Goal: Task Accomplishment & Management: Manage account settings

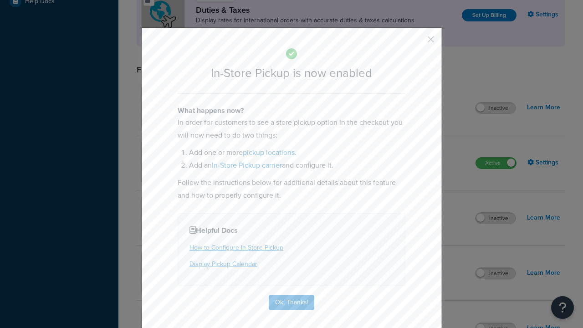
click at [417, 41] on button "button" at bounding box center [417, 42] width 2 height 2
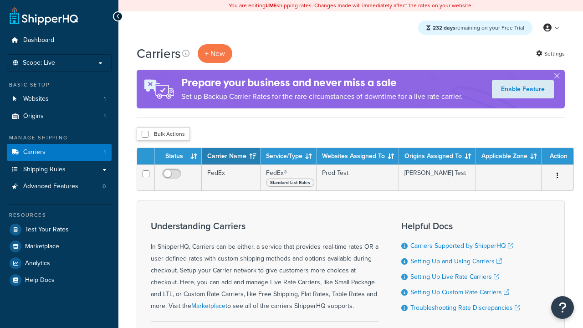
click at [145, 135] on input "checkbox" at bounding box center [145, 134] width 7 height 7
checkbox input "true"
click at [0, 0] on button "Delete" at bounding box center [0, 0] width 0 height 0
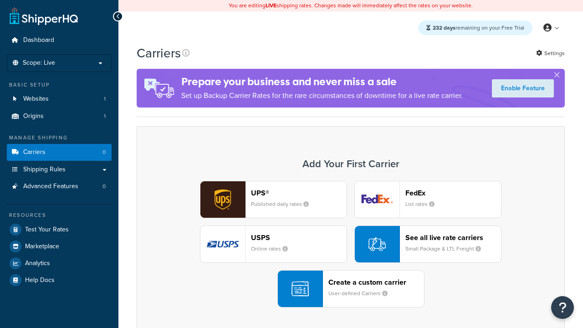
click at [273, 200] on div "UPS® Published daily rates" at bounding box center [299, 200] width 96 height 22
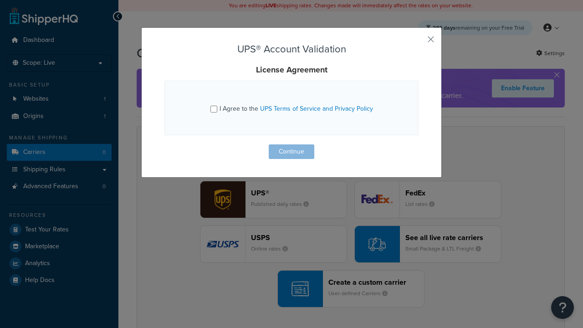
click at [214, 109] on input "I Agree to the UPS Terms of Service and Privacy Policy" at bounding box center [213, 109] width 7 height 7
checkbox input "true"
click at [291, 152] on button "Continue" at bounding box center [292, 151] width 46 height 15
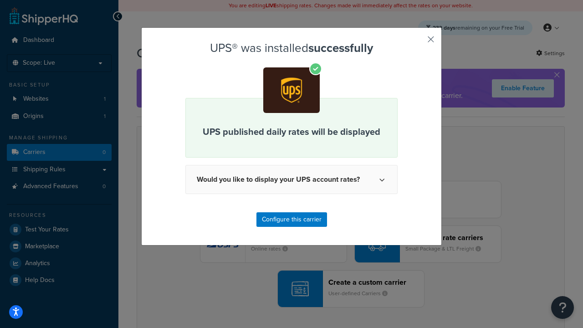
click at [417, 42] on button "button" at bounding box center [417, 42] width 2 height 2
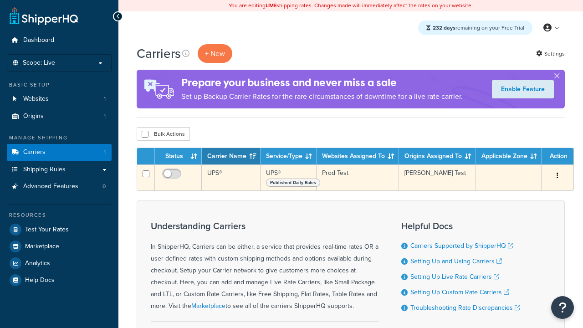
click at [556, 177] on icon "button" at bounding box center [557, 175] width 2 height 6
click at [0, 0] on link "Edit" at bounding box center [0, 0] width 0 height 0
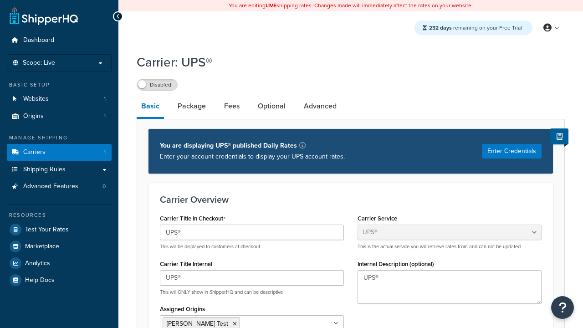
select select "ups"
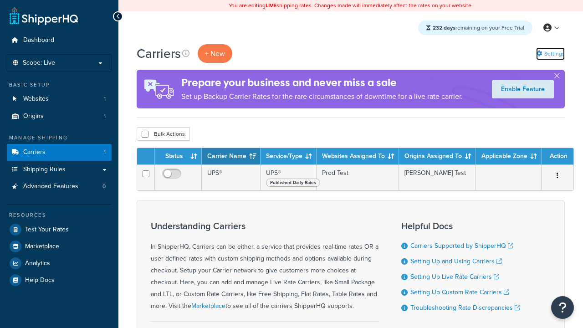
click at [550, 54] on link "Settings" at bounding box center [550, 53] width 29 height 13
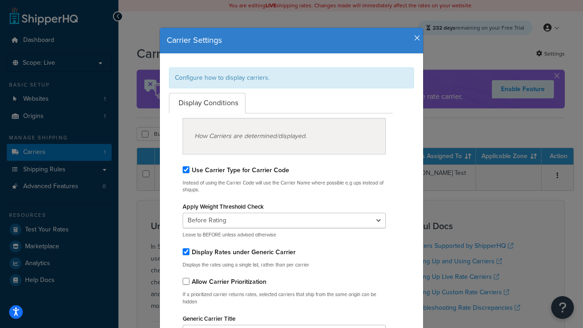
click at [291, 77] on div "Configure how to display carriers." at bounding box center [291, 77] width 245 height 21
click at [186, 169] on input "Use Carrier Type for Carrier Code" at bounding box center [186, 169] width 7 height 7
checkbox input "false"
click at [186, 251] on input "Display Rates under Generic Carrier" at bounding box center [186, 251] width 7 height 7
checkbox input "false"
